Goal: Find specific page/section: Find specific page/section

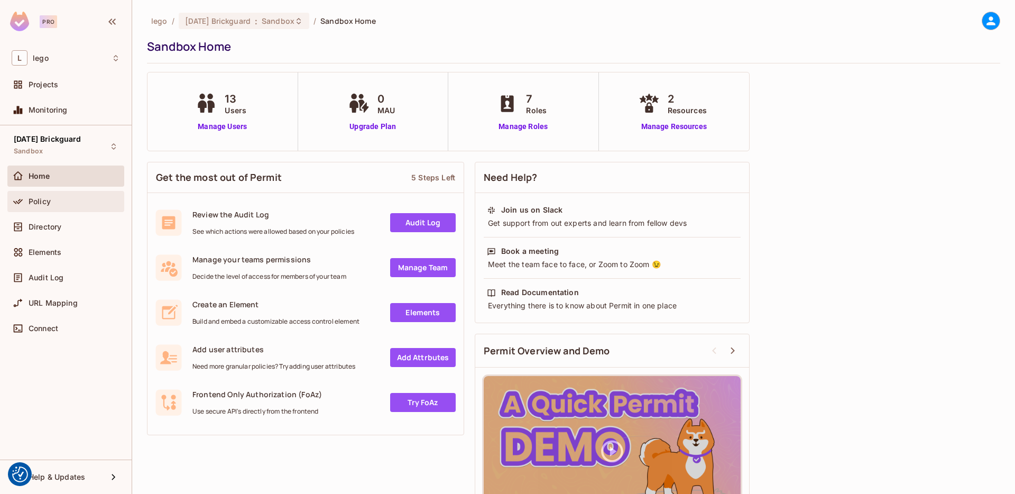
click at [67, 206] on div "Policy" at bounding box center [66, 201] width 108 height 13
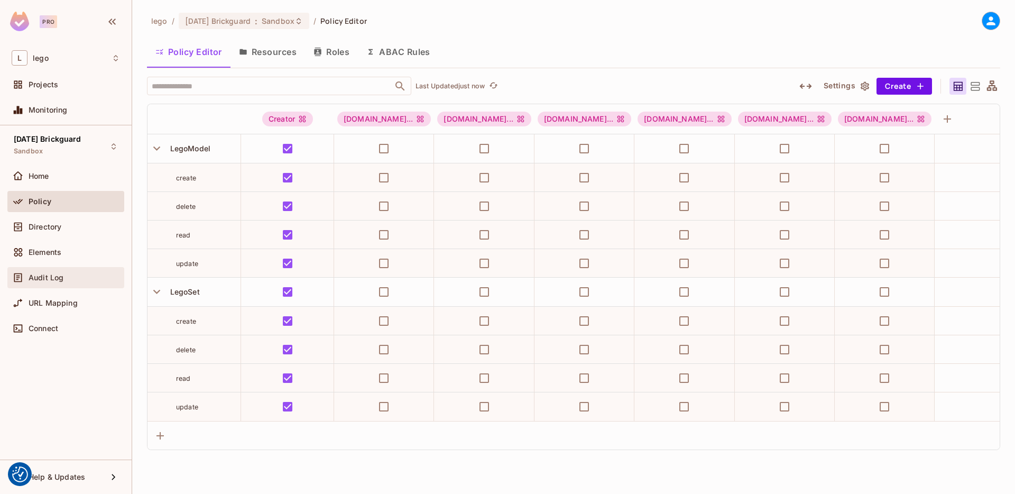
click at [45, 272] on div "Audit Log" at bounding box center [66, 277] width 108 height 13
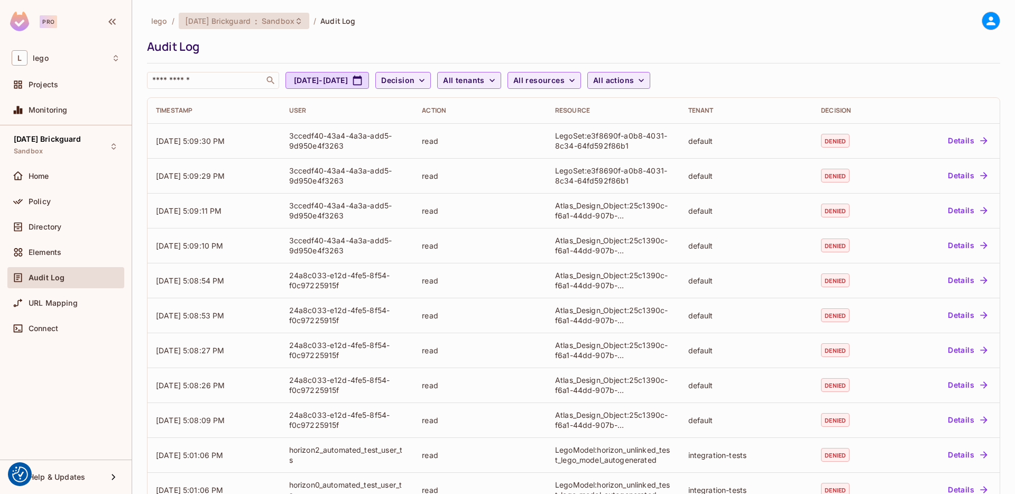
click at [288, 19] on span "Sandbox" at bounding box center [278, 21] width 33 height 10
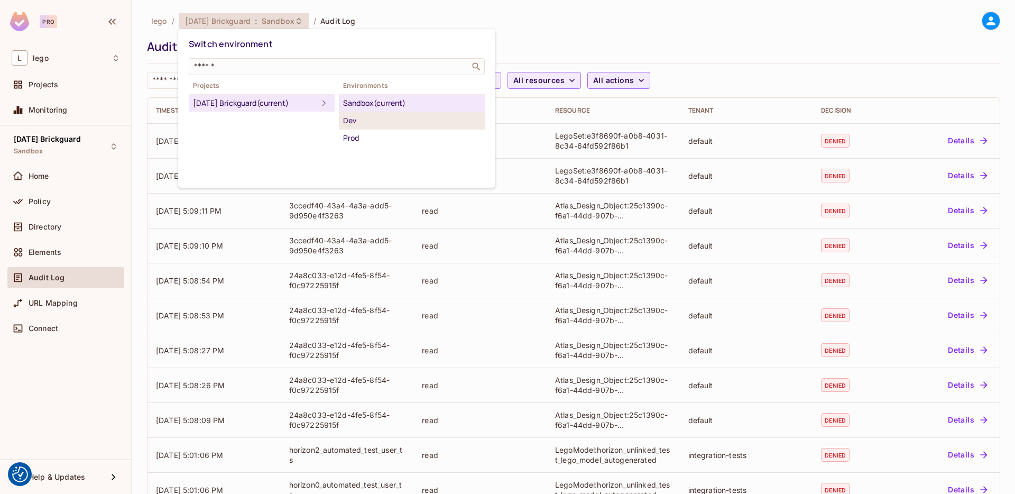
click at [378, 118] on div "Dev" at bounding box center [411, 120] width 137 height 13
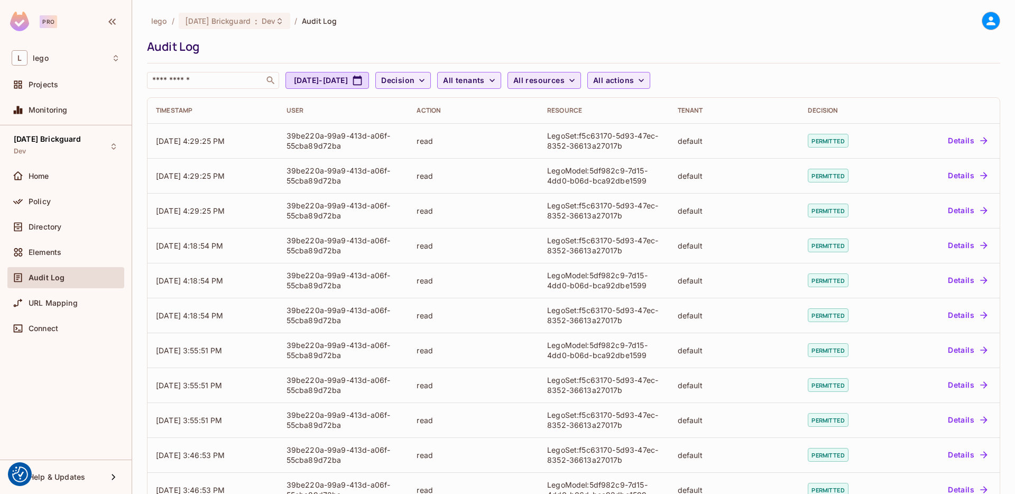
click at [565, 78] on span "All resources" at bounding box center [539, 80] width 51 height 13
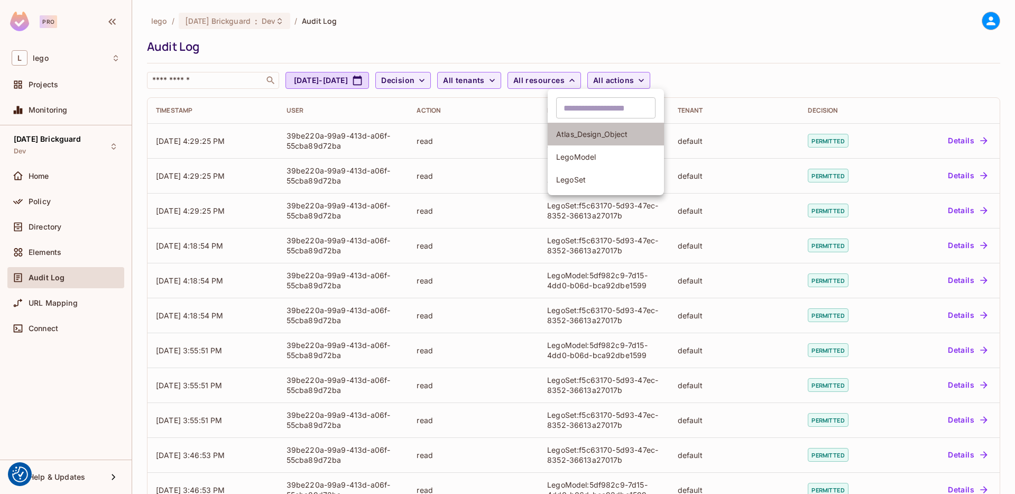
click at [585, 129] on span "Atlas_Design_Object" at bounding box center [605, 134] width 99 height 10
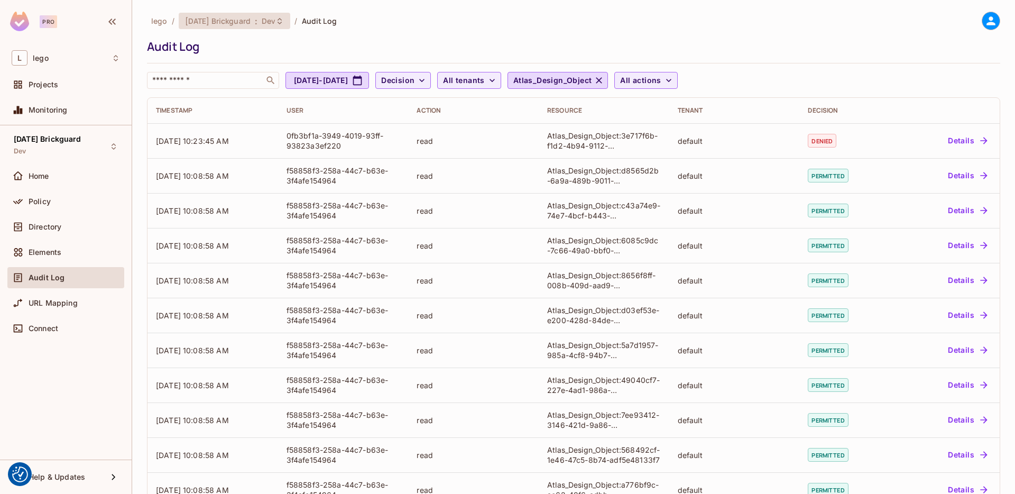
click at [264, 17] on span "Dev" at bounding box center [269, 21] width 14 height 10
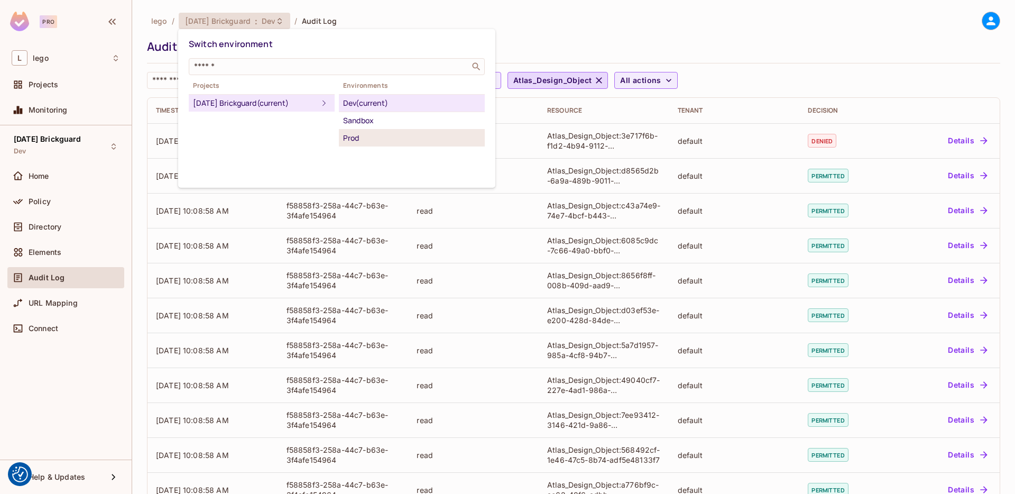
click at [363, 135] on div "Prod" at bounding box center [411, 138] width 137 height 13
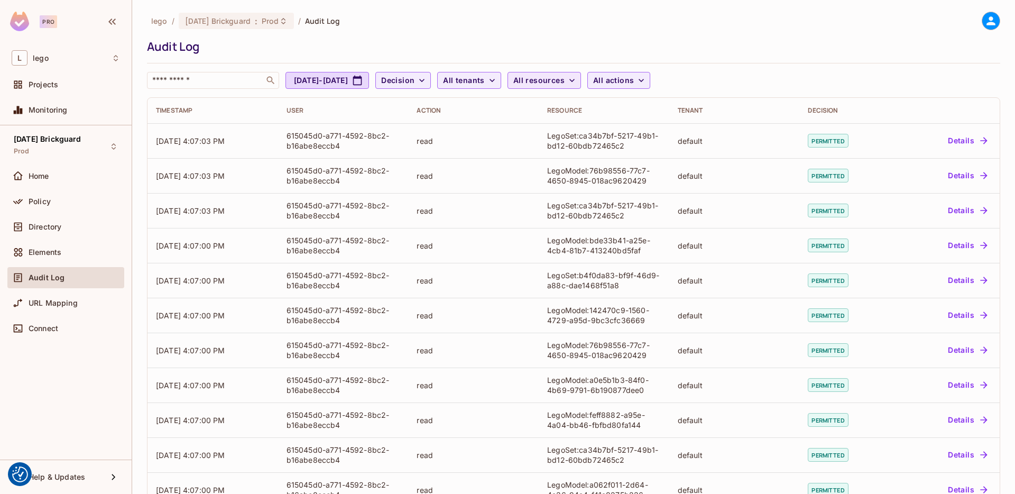
click at [565, 81] on span "All resources" at bounding box center [539, 80] width 51 height 13
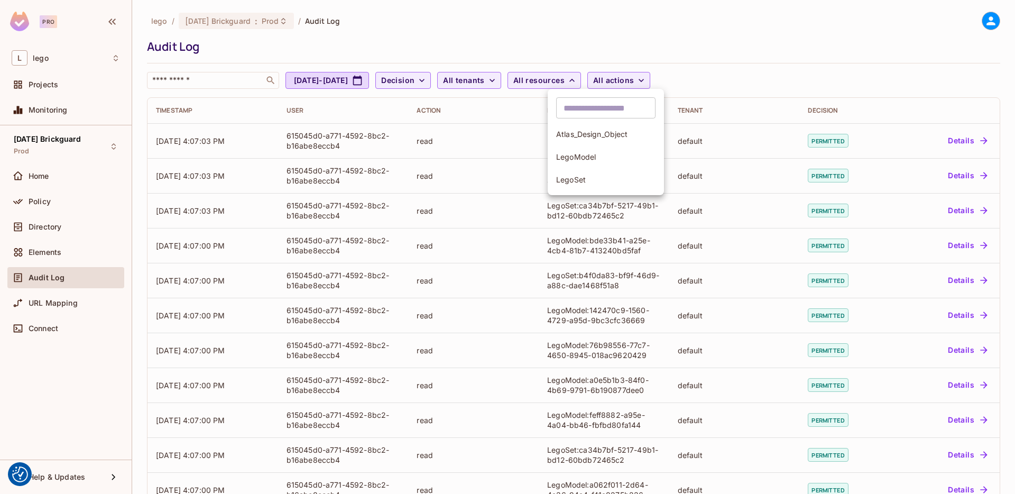
click at [575, 140] on li "Atlas_Design_Object" at bounding box center [606, 134] width 116 height 23
